Goal: Information Seeking & Learning: Learn about a topic

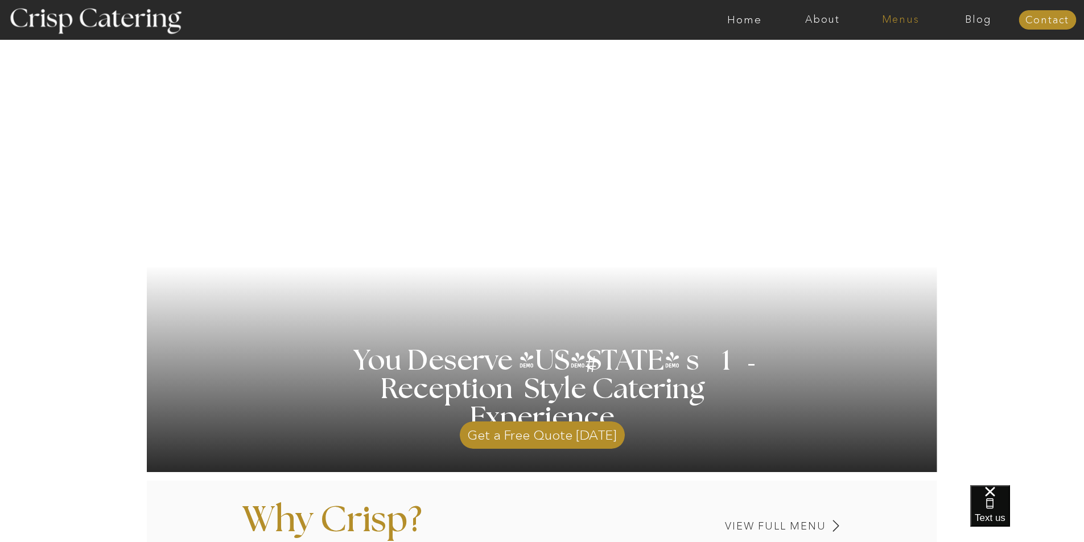
click at [894, 24] on nav "Menus" at bounding box center [900, 19] width 78 height 11
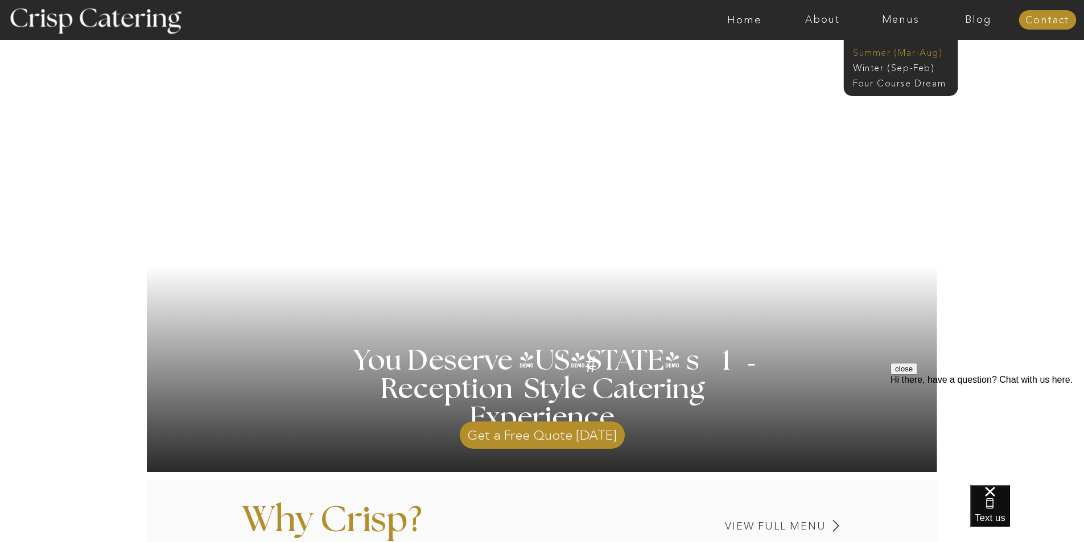
click at [904, 49] on nav "Summer (Mar-Aug)" at bounding box center [904, 51] width 102 height 11
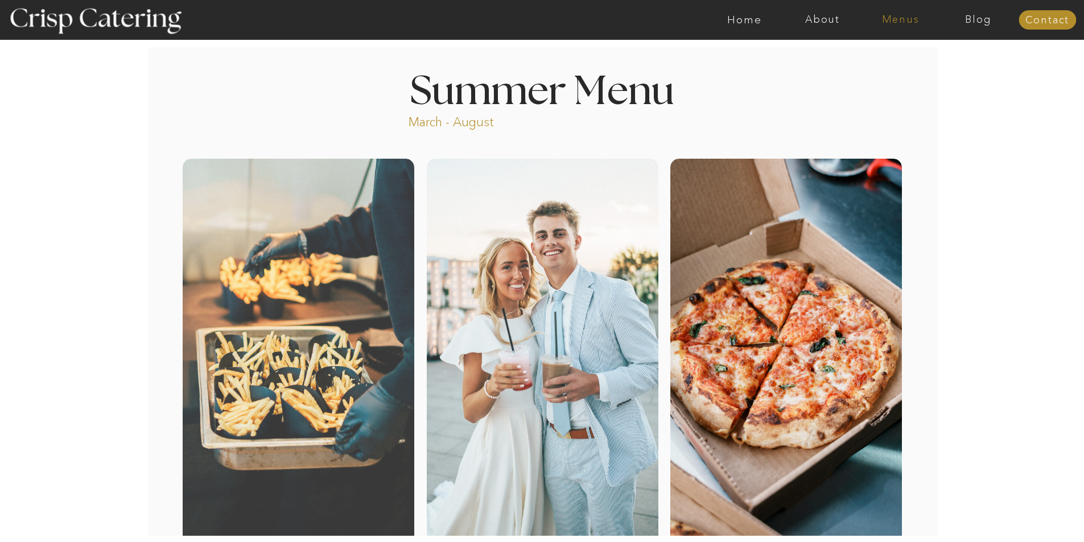
click at [915, 18] on nav "Menus" at bounding box center [900, 19] width 78 height 11
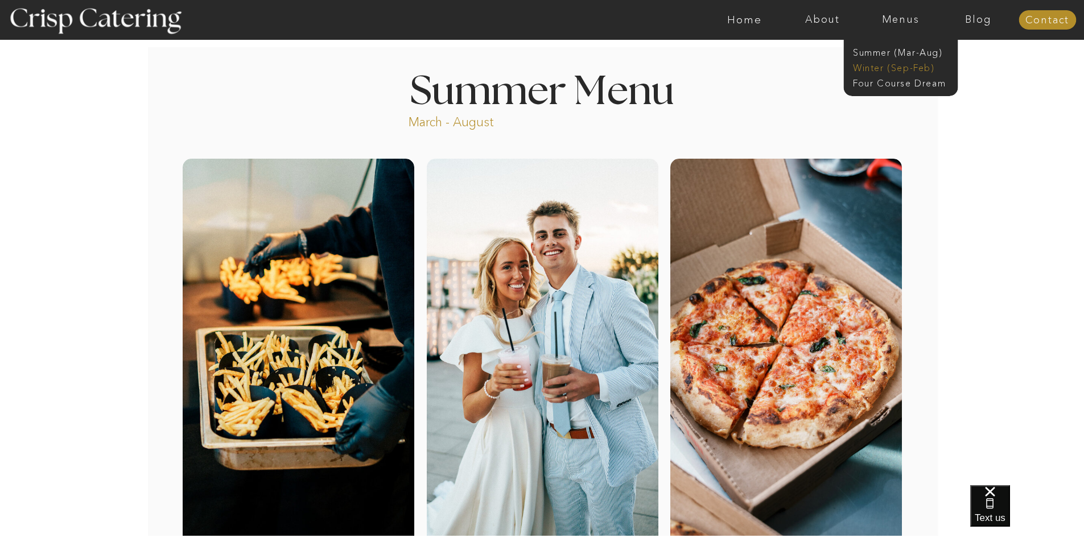
click at [911, 68] on nav "Winter (Sep-Feb)" at bounding box center [899, 66] width 93 height 11
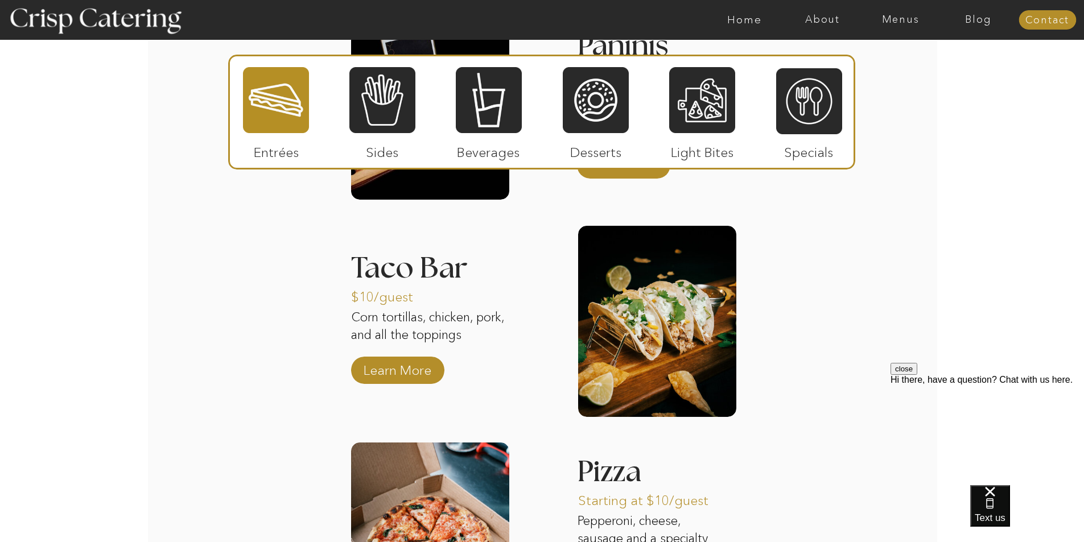
scroll to position [1479, 0]
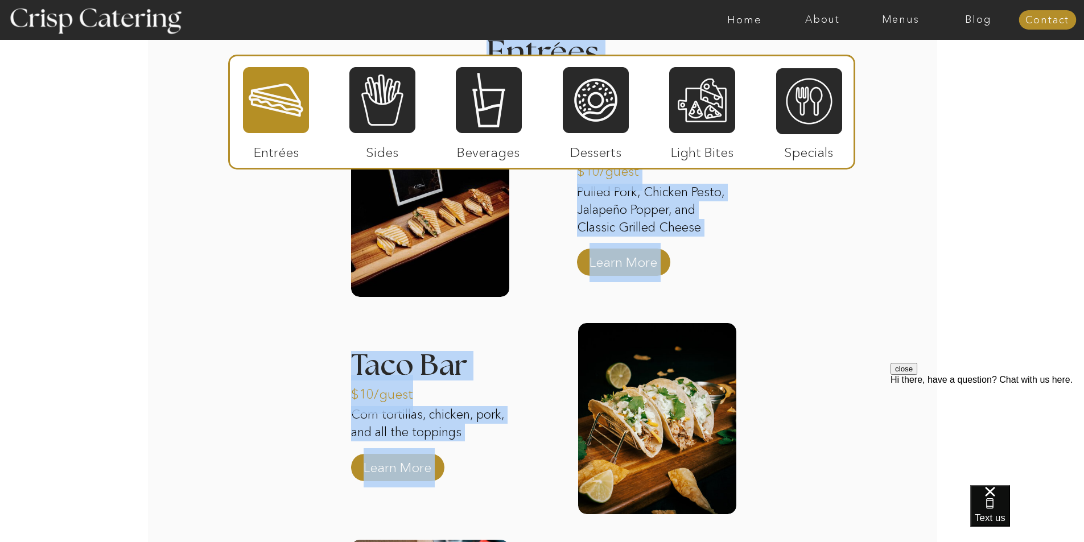
drag, startPoint x: 418, startPoint y: 396, endPoint x: 320, endPoint y: 383, distance: 98.6
click at [320, 383] on div "About Home Menus Contact Blog About Crisp Crisp Cares Reviews faq About Home Me…" at bounding box center [542, 80] width 1084 height 3119
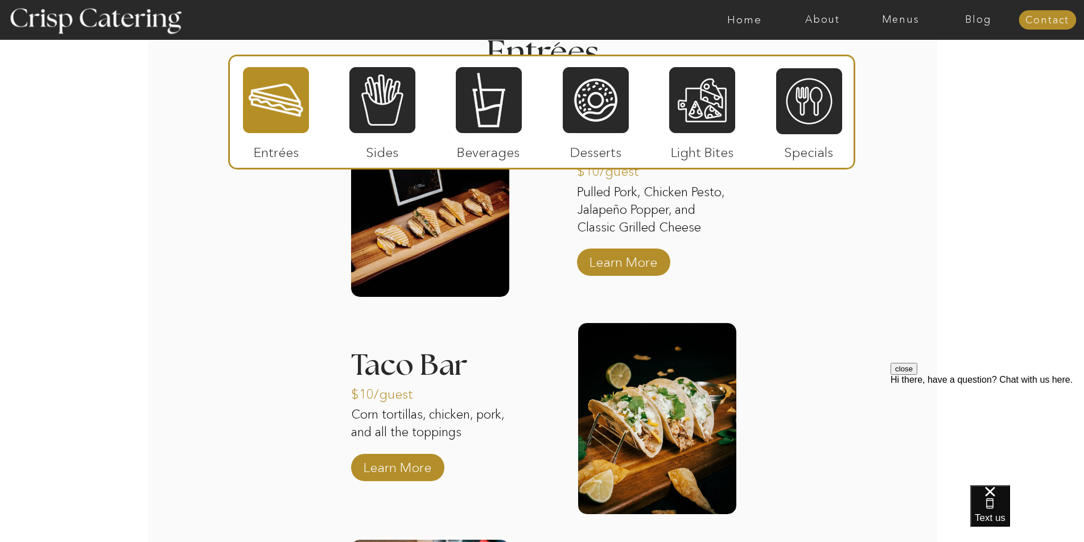
click at [319, 383] on div "About Home Menus Contact Blog About Crisp Crisp Cares Reviews faq About Home Me…" at bounding box center [542, 80] width 1084 height 3119
click at [402, 466] on p "Learn More" at bounding box center [398, 464] width 76 height 33
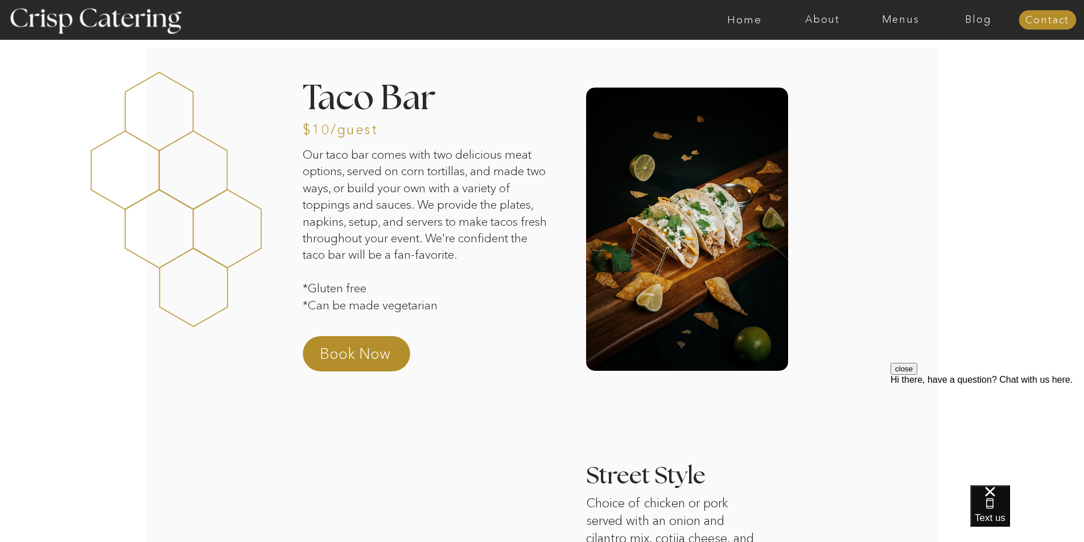
click at [303, 149] on p "Our taco bar comes with two delicious meat options, served on corn tortillas, a…" at bounding box center [427, 234] width 249 height 177
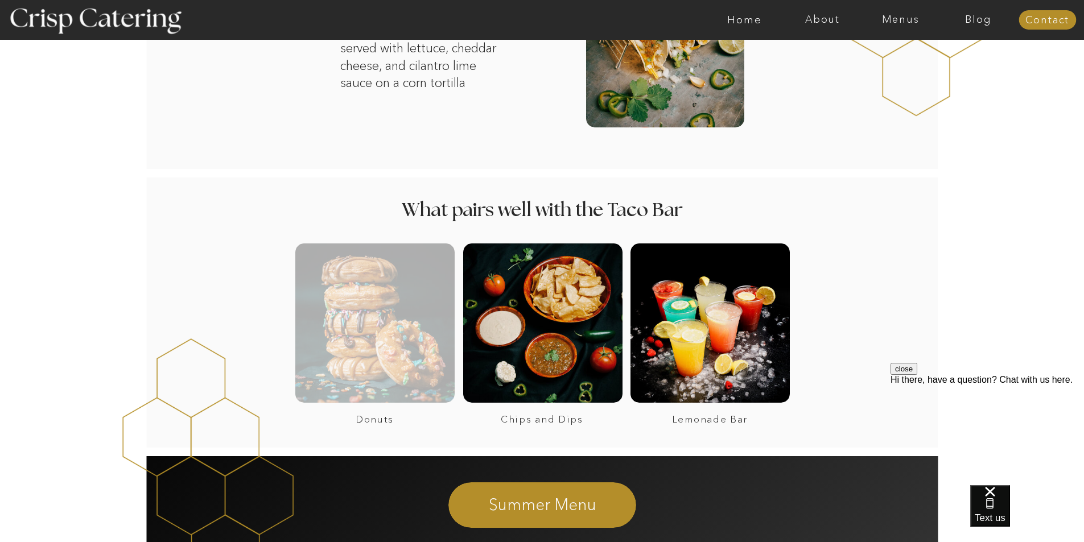
scroll to position [626, 0]
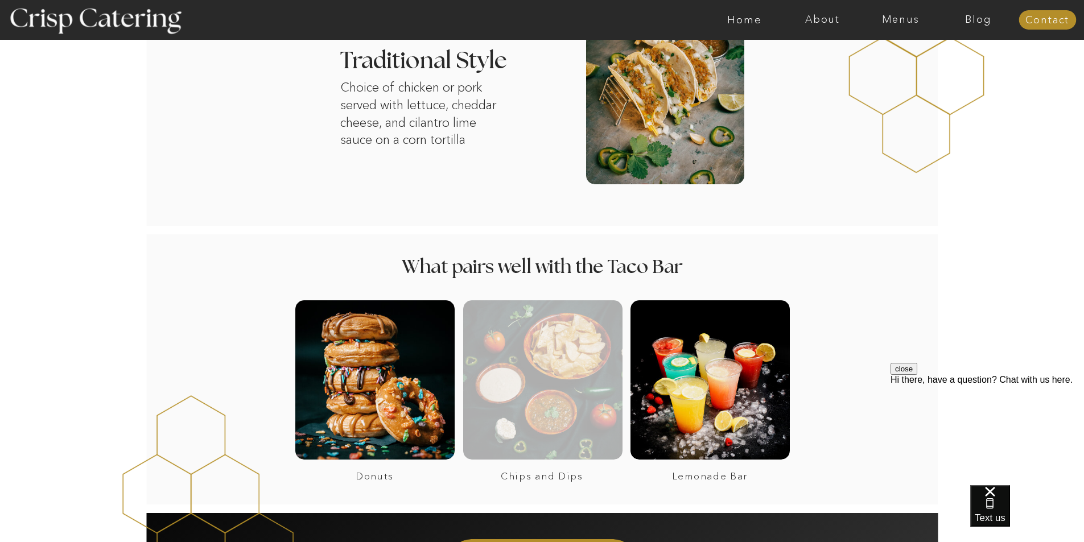
click at [549, 351] on div at bounding box center [542, 379] width 159 height 159
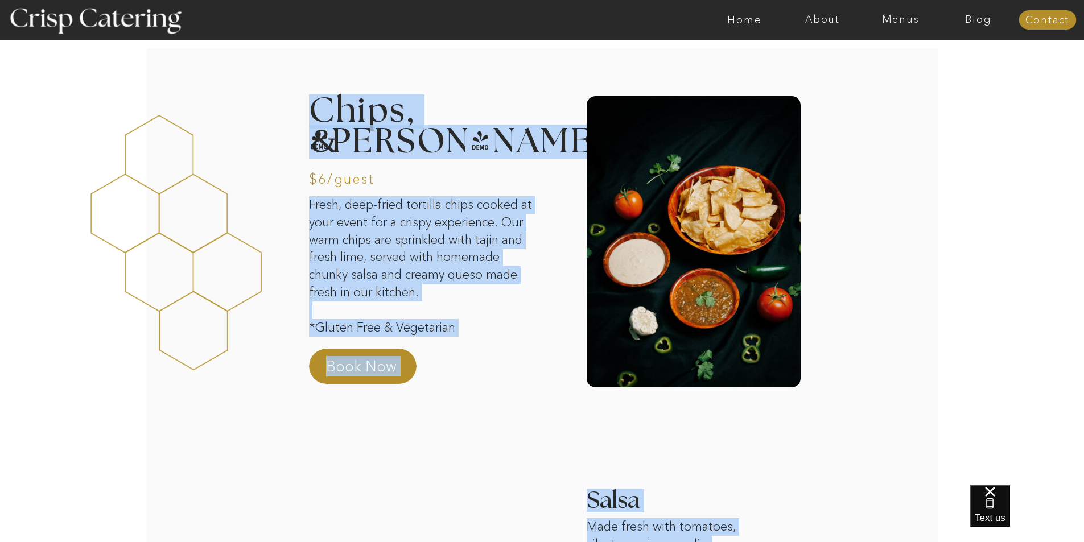
drag, startPoint x: 313, startPoint y: 180, endPoint x: 596, endPoint y: 189, distance: 282.9
click at [600, 193] on div "Fresh, deep-fried tortilla chips cooked at your event for a crispy experience. …" at bounding box center [542, 464] width 683 height 848
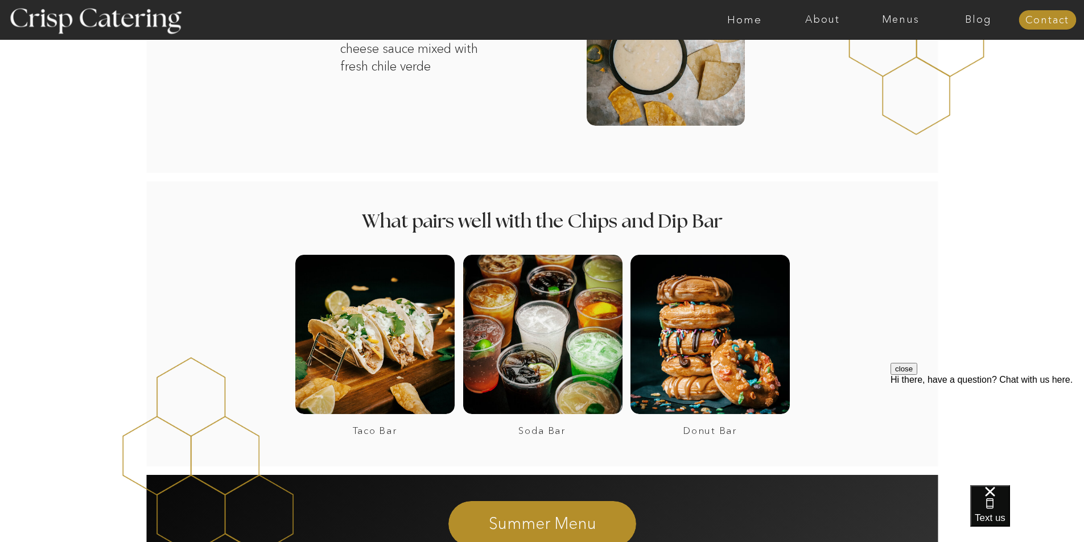
scroll to position [796, 0]
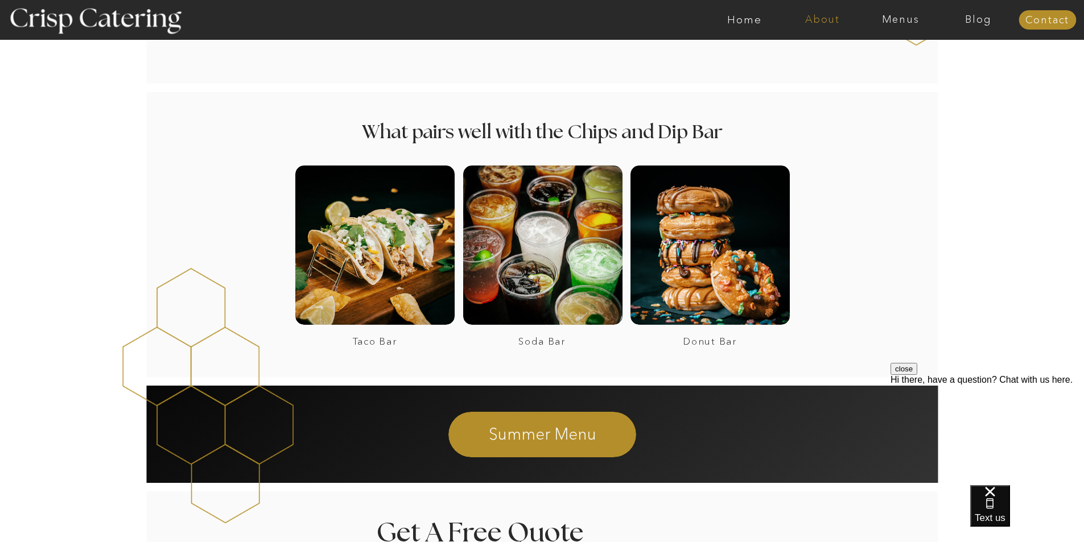
click at [818, 18] on nav "About" at bounding box center [822, 19] width 78 height 11
click at [821, 56] on nav "About Crisp" at bounding box center [825, 52] width 65 height 11
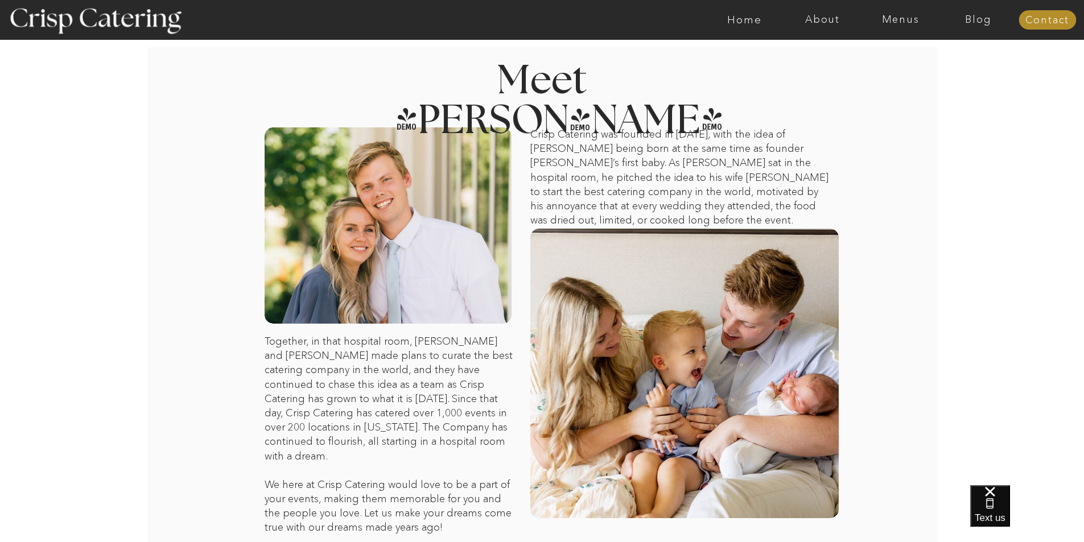
click at [820, 13] on div at bounding box center [587, 20] width 1804 height 40
click at [827, 11] on div at bounding box center [587, 20] width 1804 height 40
click at [821, 22] on nav "About" at bounding box center [822, 19] width 78 height 11
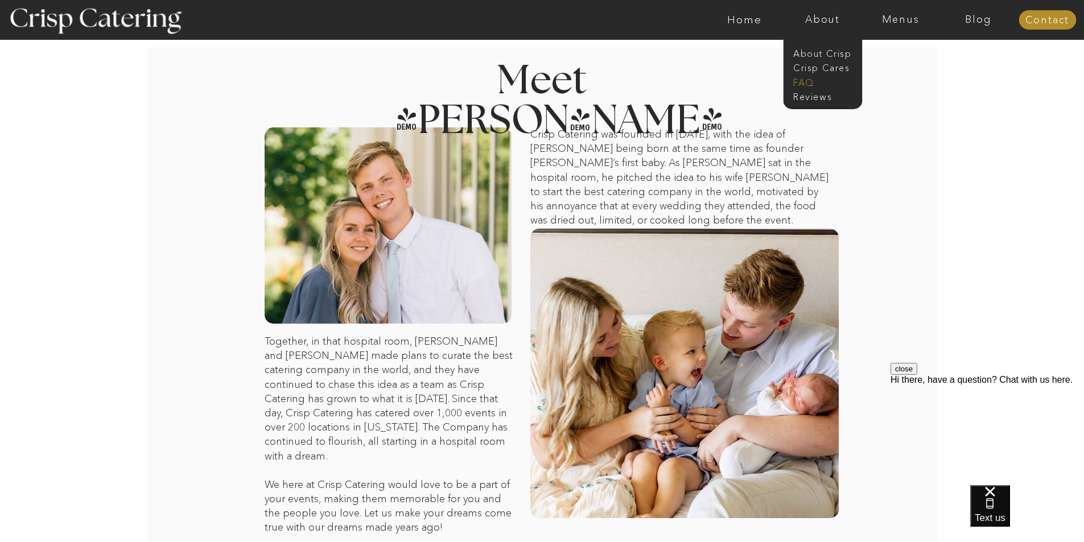
click at [808, 78] on nav "faq" at bounding box center [821, 81] width 57 height 11
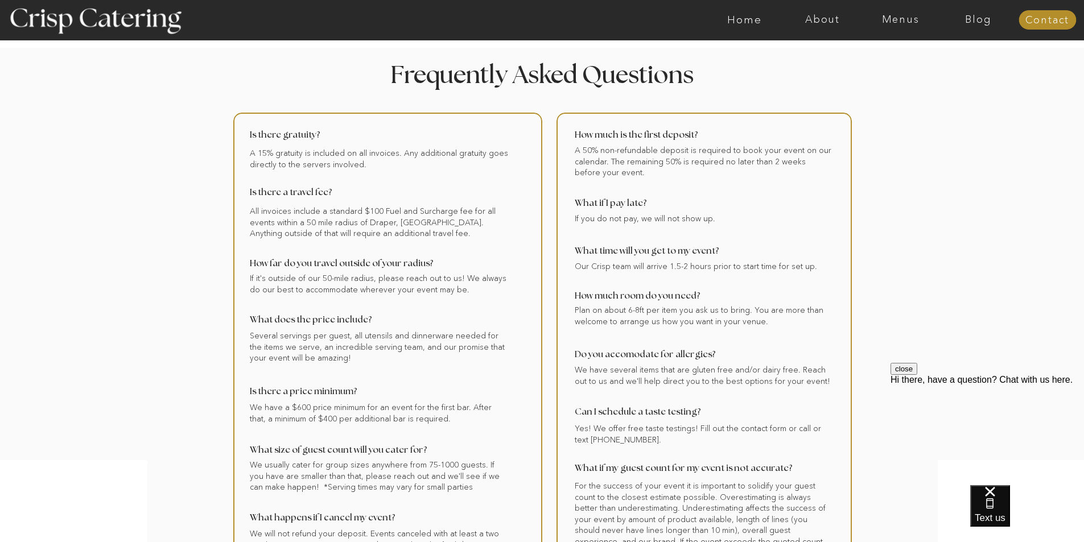
scroll to position [57, 0]
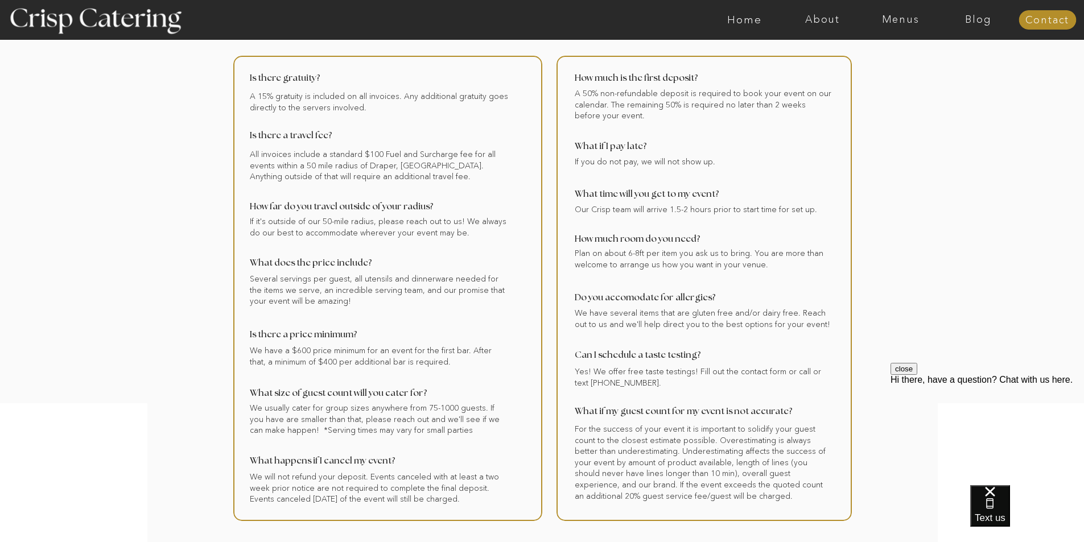
click at [637, 375] on div at bounding box center [703, 288] width 295 height 465
drag, startPoint x: 633, startPoint y: 384, endPoint x: 693, endPoint y: 346, distance: 71.0
click at [527, 379] on div "Yes! We offer free taste testings! Fill out the contact form or call or text [P…" at bounding box center [542, 268] width 683 height 569
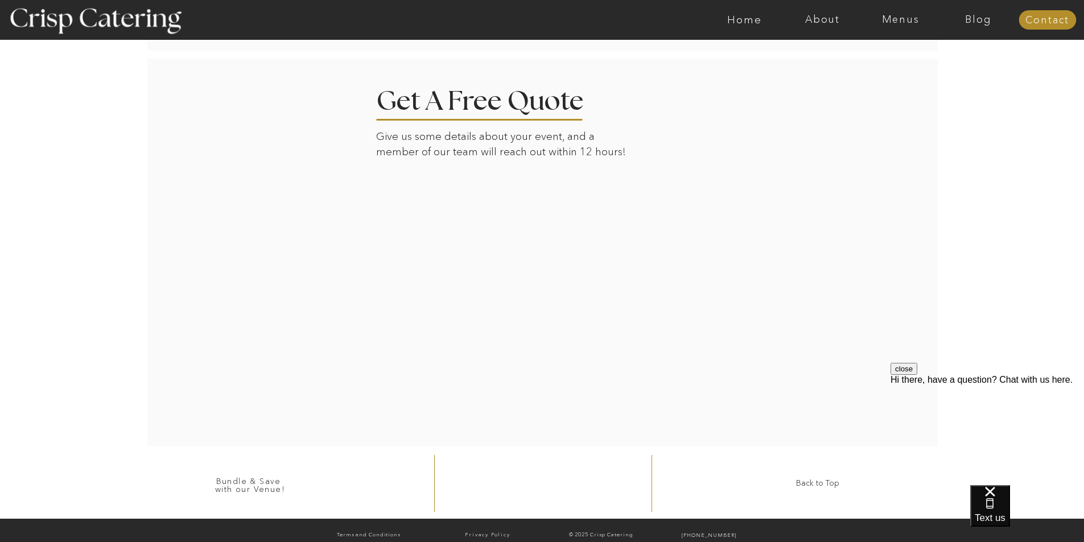
scroll to position [558, 0]
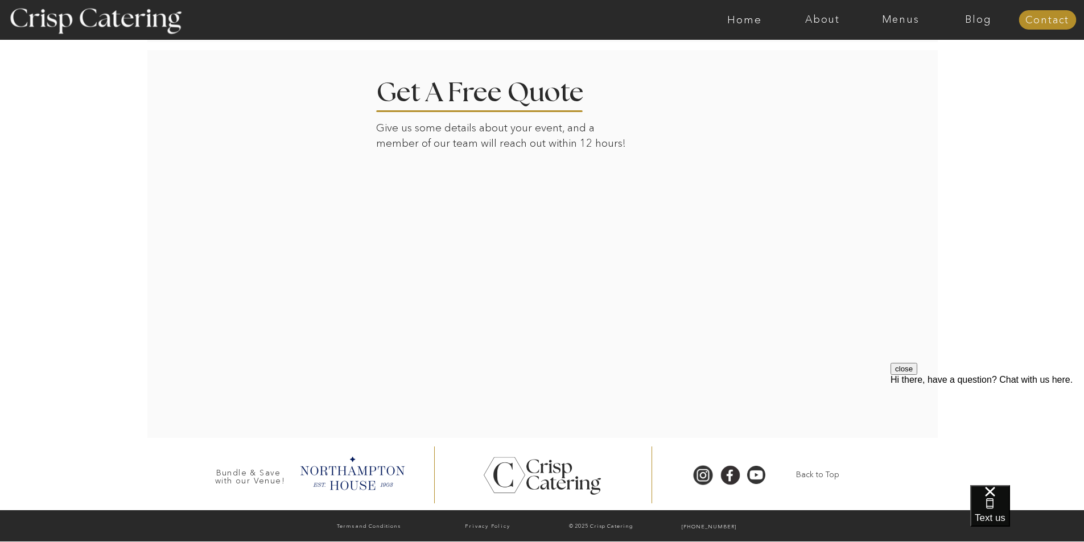
click at [258, 204] on div at bounding box center [542, 244] width 792 height 388
drag, startPoint x: 175, startPoint y: 175, endPoint x: 193, endPoint y: 170, distance: 19.1
click at [175, 175] on div at bounding box center [542, 244] width 792 height 388
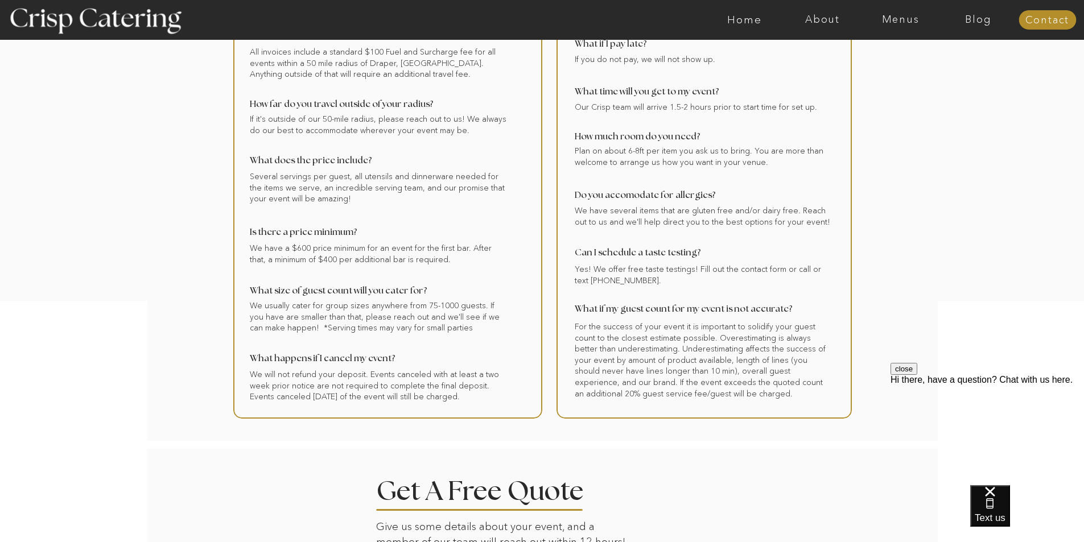
scroll to position [0, 0]
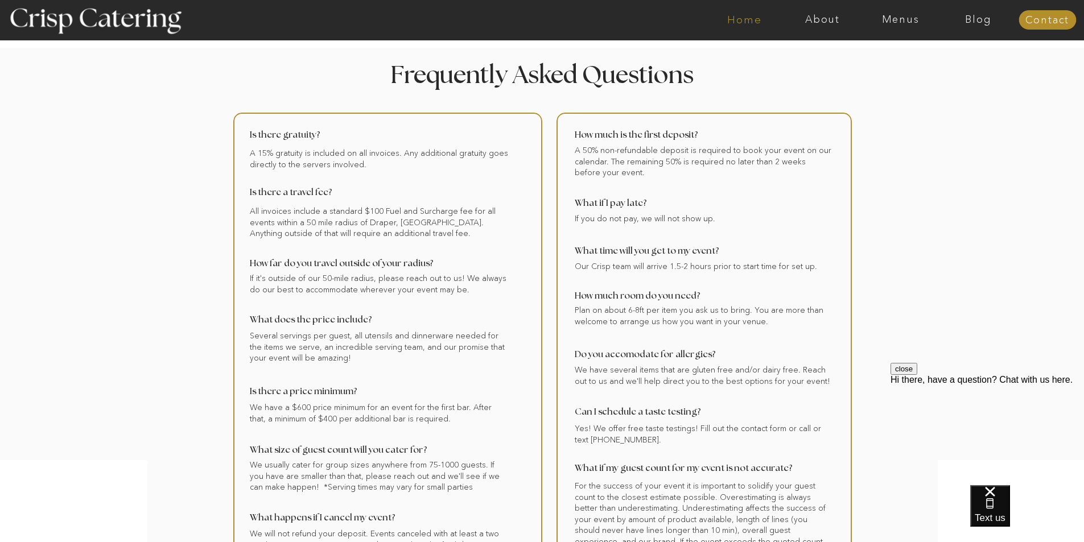
click at [730, 18] on nav "Home" at bounding box center [744, 19] width 78 height 11
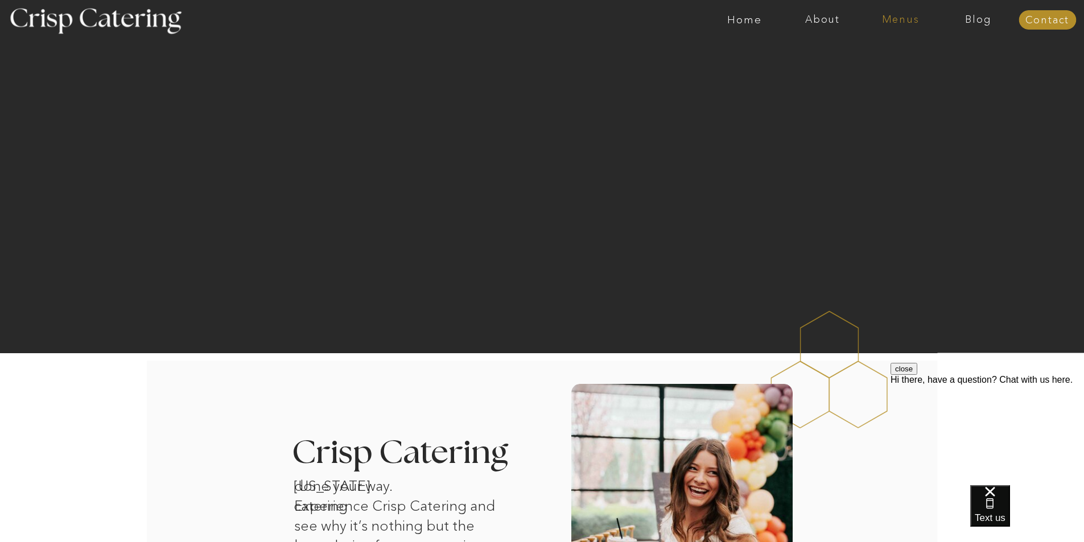
click at [902, 21] on nav "Menus" at bounding box center [900, 19] width 78 height 11
click at [889, 70] on nav "Winter (Sep-Feb)" at bounding box center [899, 66] width 93 height 11
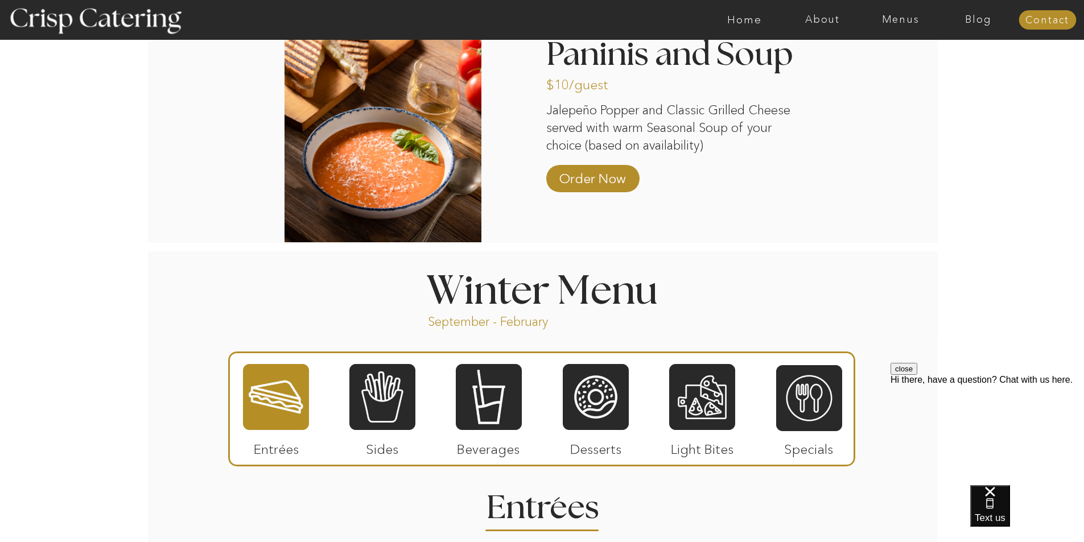
scroll to position [1138, 0]
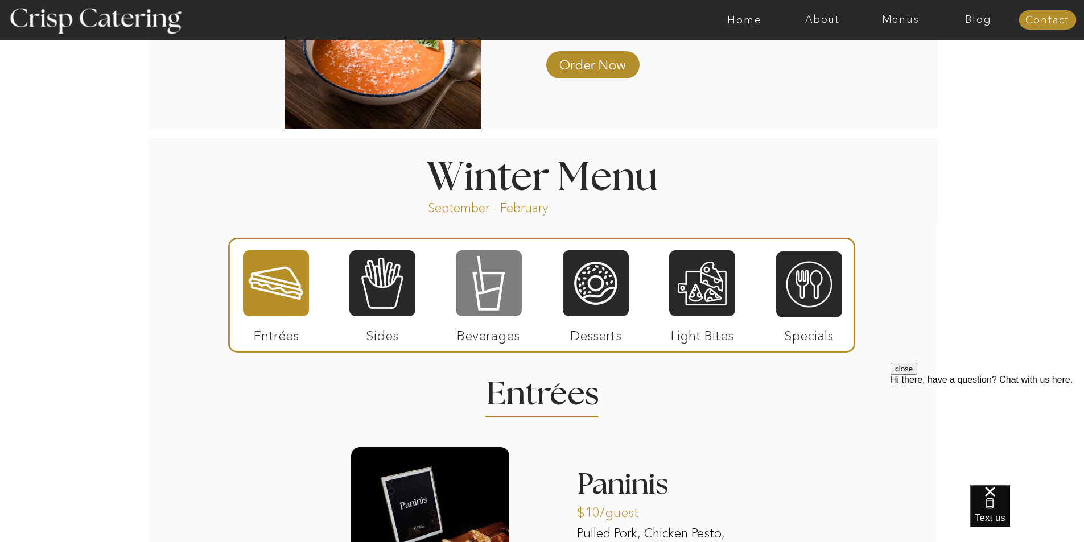
click at [497, 265] on div at bounding box center [489, 283] width 66 height 68
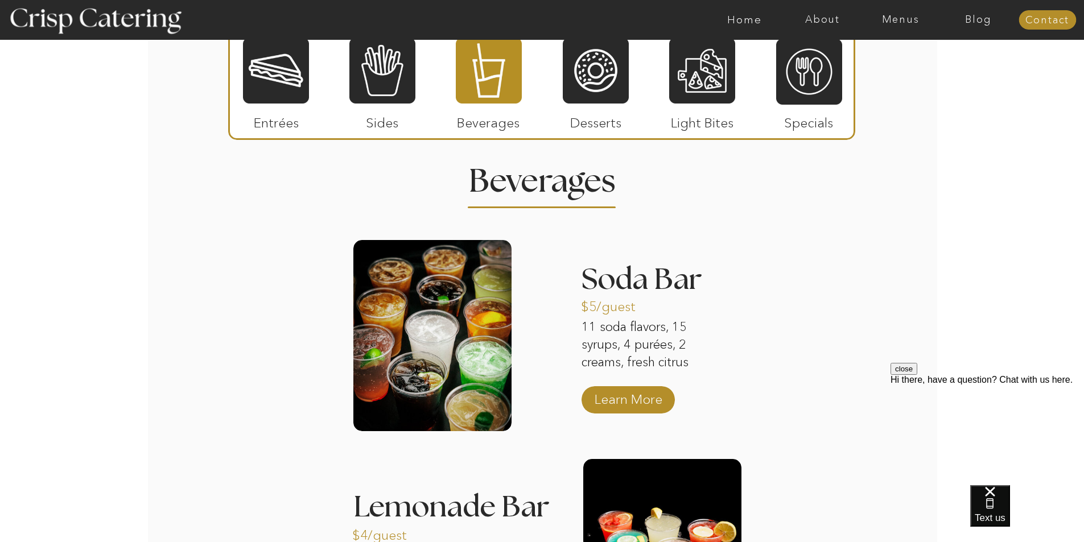
scroll to position [1217, 0]
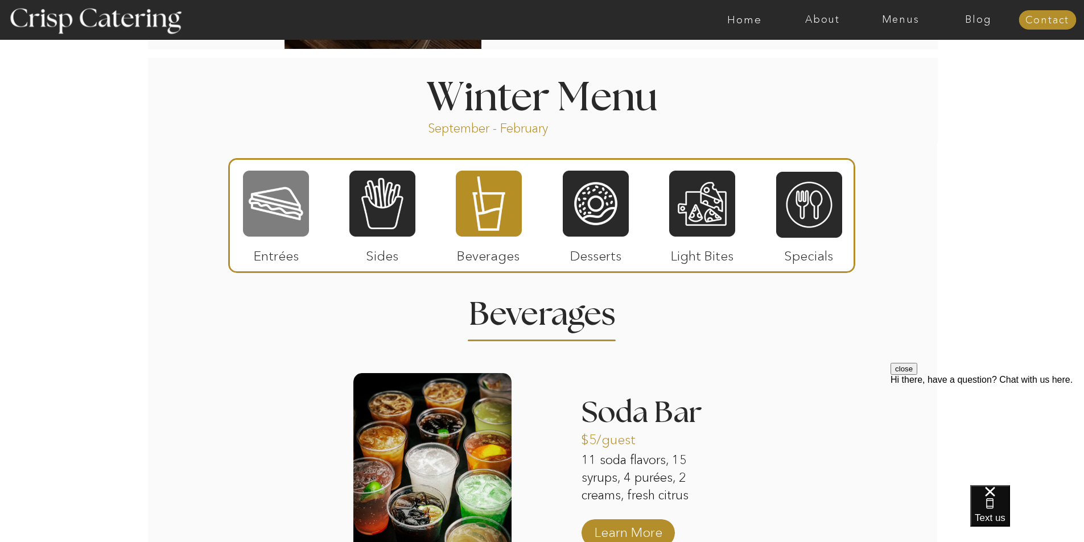
click at [275, 212] on div at bounding box center [276, 204] width 66 height 68
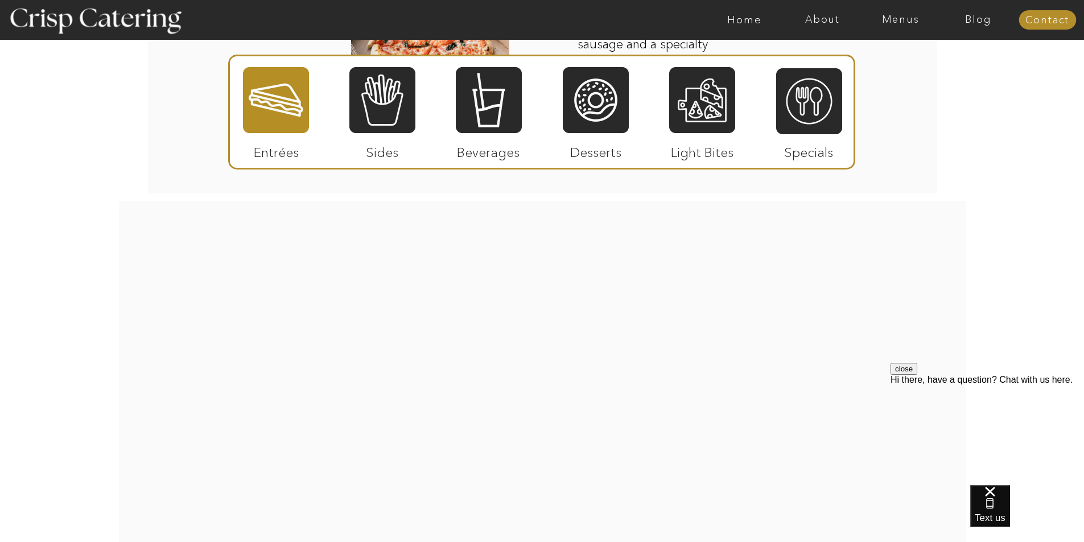
scroll to position [2128, 0]
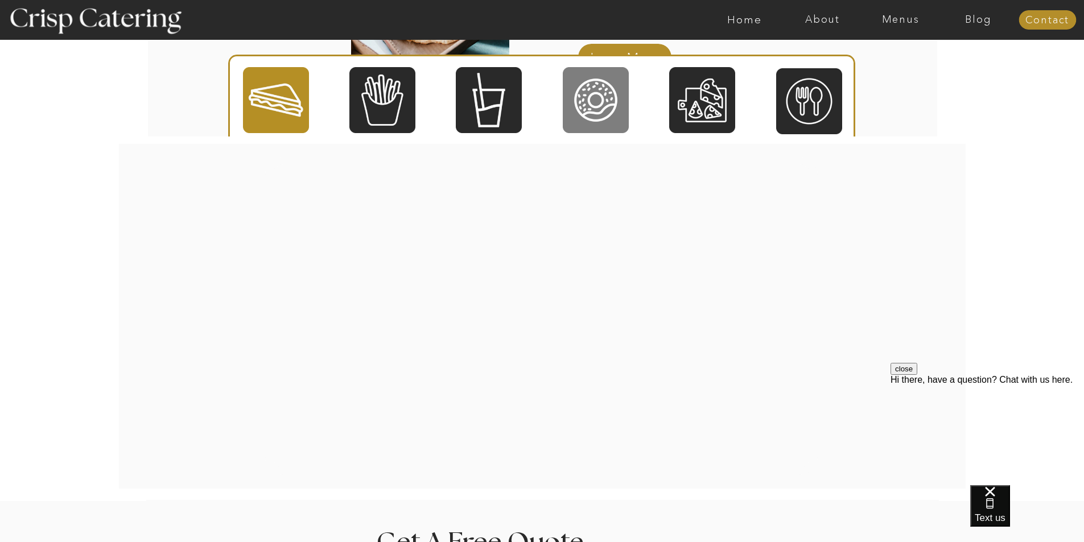
click at [577, 106] on div at bounding box center [596, 100] width 66 height 68
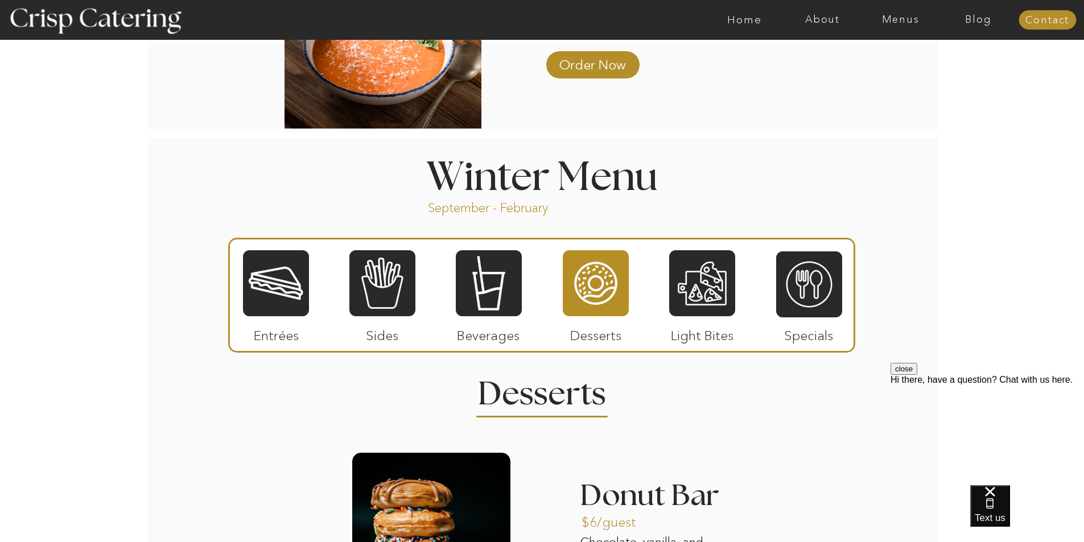
scroll to position [1308, 0]
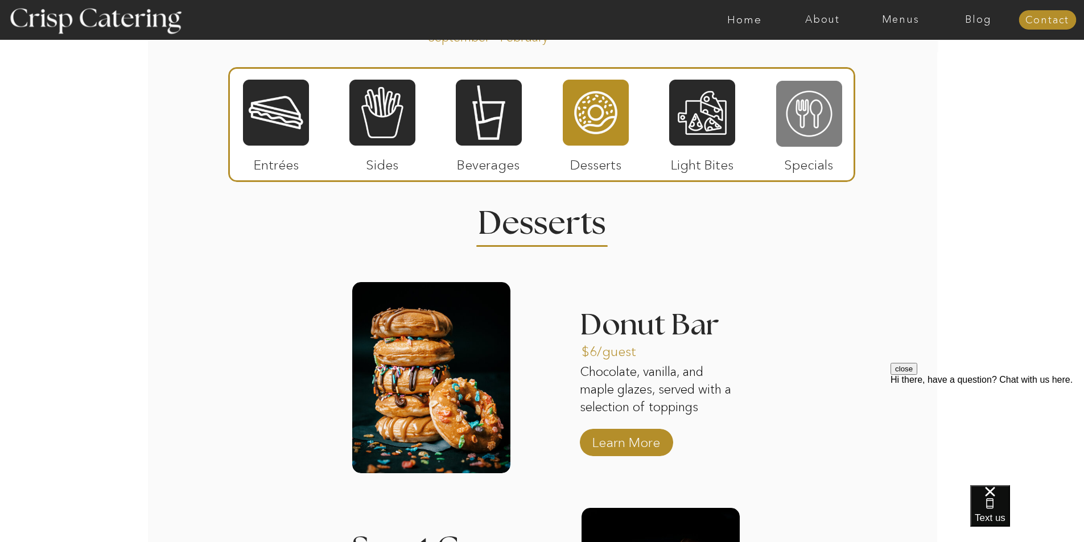
click at [808, 103] on div at bounding box center [809, 114] width 66 height 68
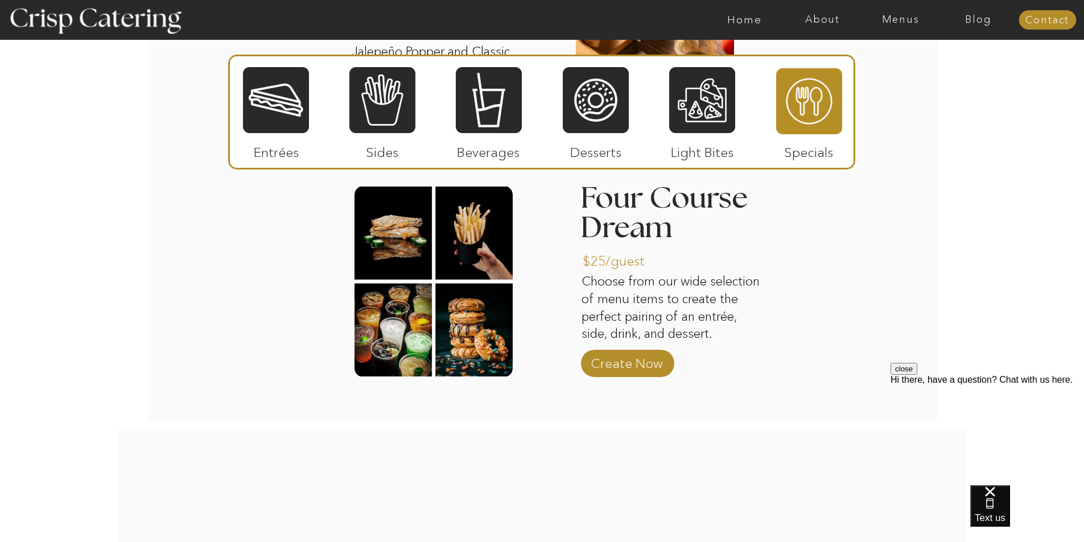
scroll to position [1593, 0]
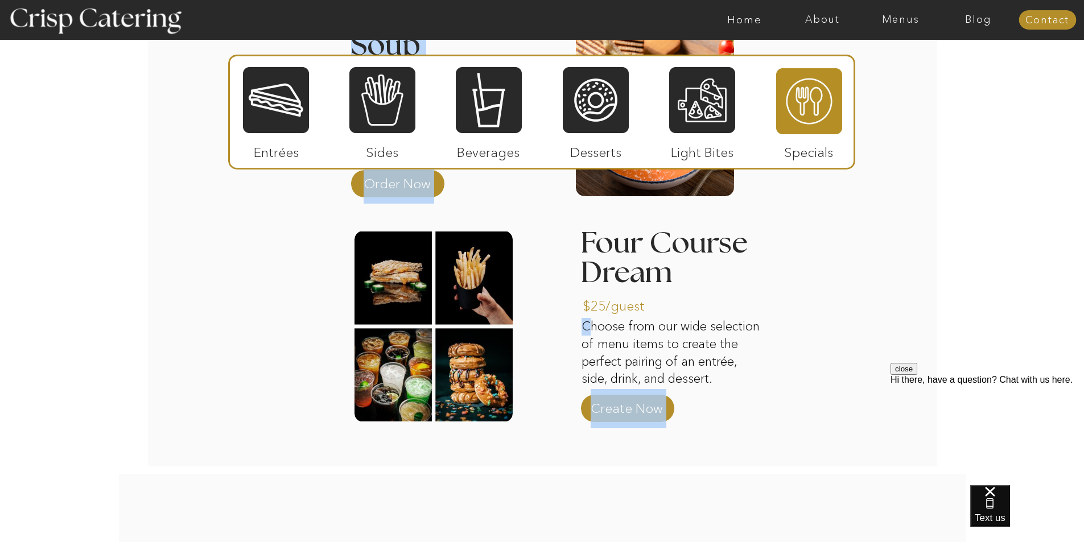
drag, startPoint x: 590, startPoint y: 323, endPoint x: 851, endPoint y: 284, distance: 264.0
click at [739, 379] on p "Choose from our wide selection of menu items to create the perfect pairing of a…" at bounding box center [673, 353] width 184 height 71
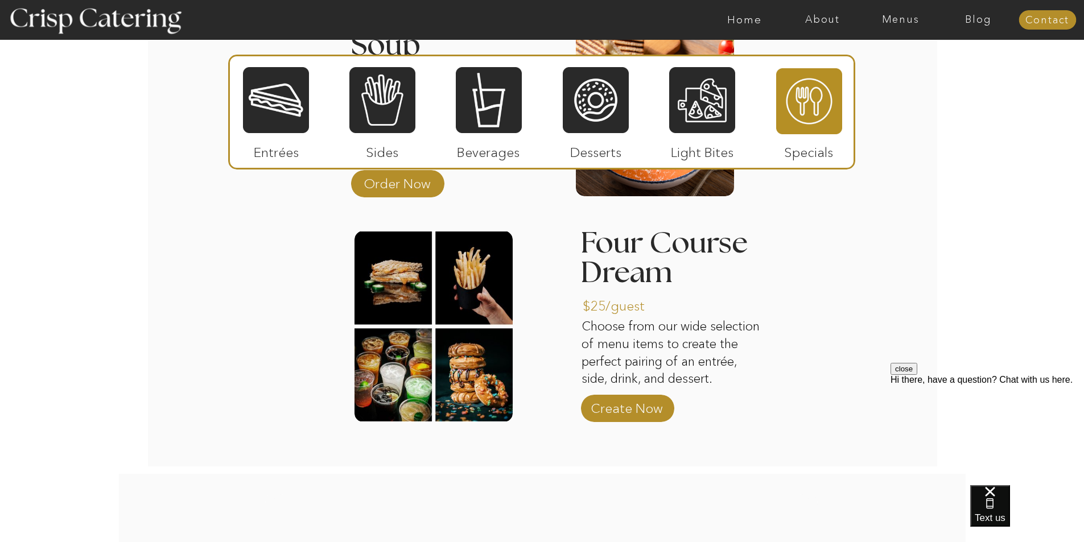
drag, startPoint x: 885, startPoint y: 262, endPoint x: 721, endPoint y: 151, distance: 198.2
click at [722, 115] on div at bounding box center [702, 100] width 66 height 68
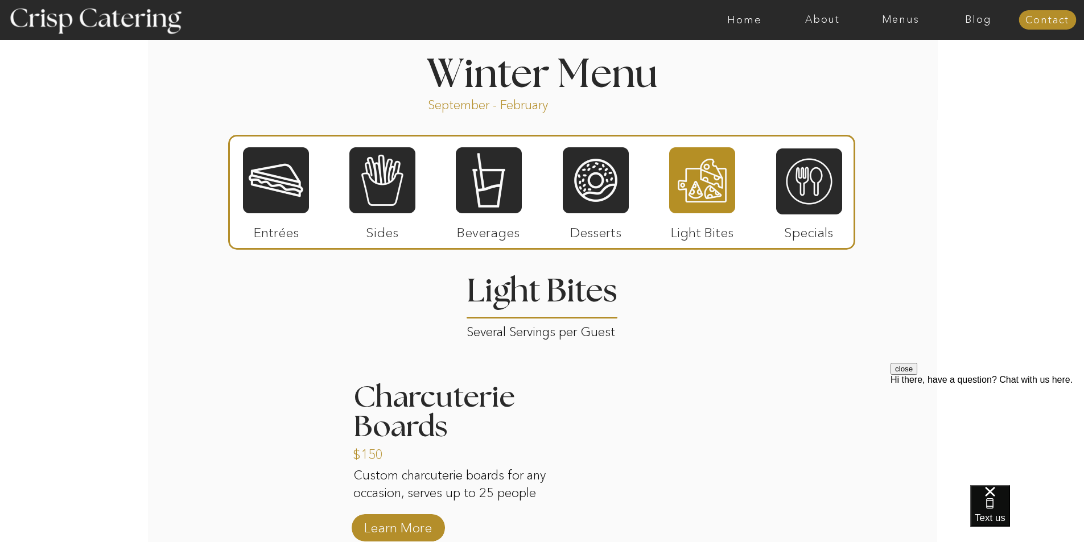
scroll to position [1081, 0]
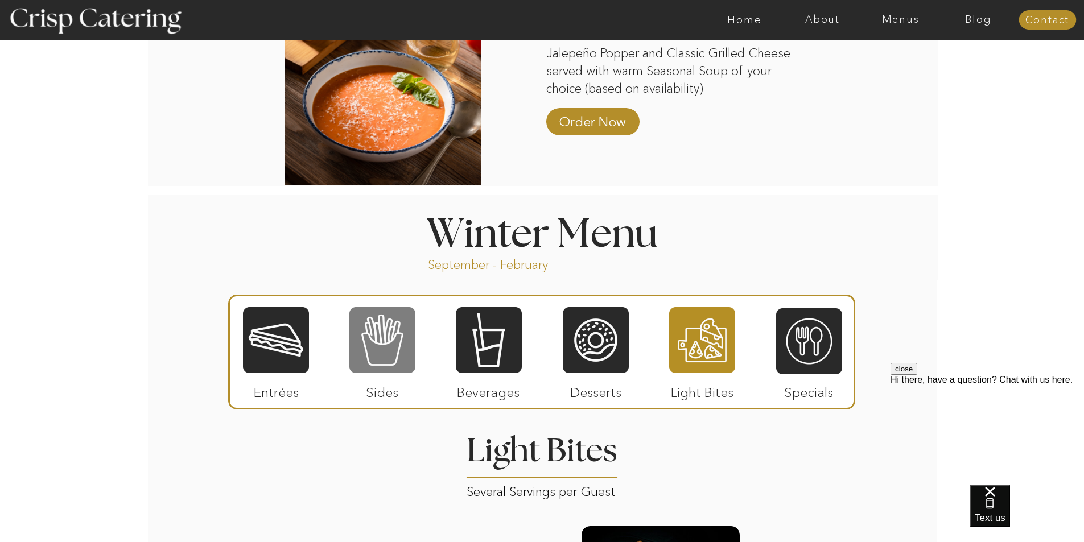
click at [400, 337] on div at bounding box center [382, 340] width 66 height 68
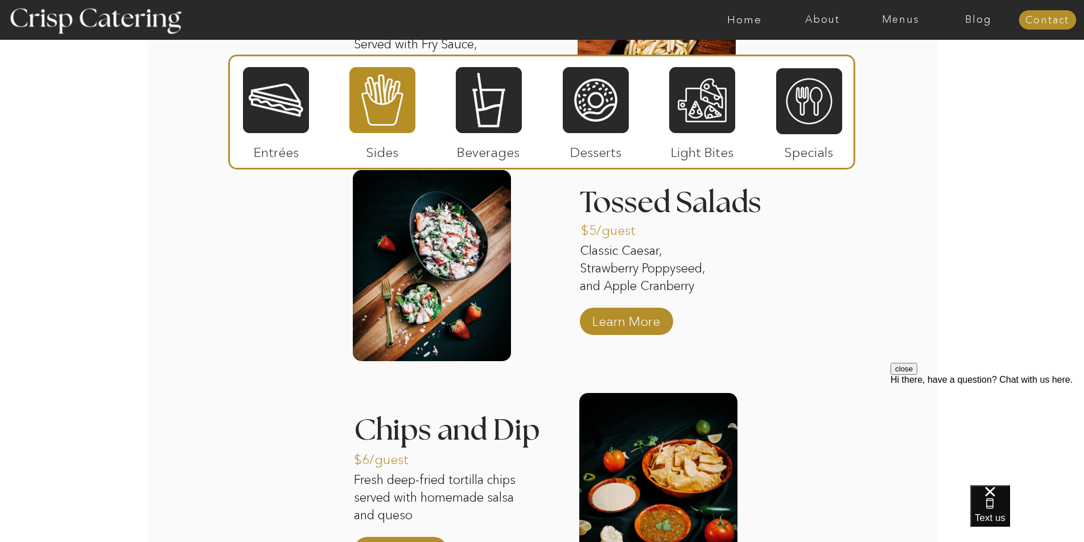
scroll to position [1536, 0]
